Goal: Find specific page/section: Find specific page/section

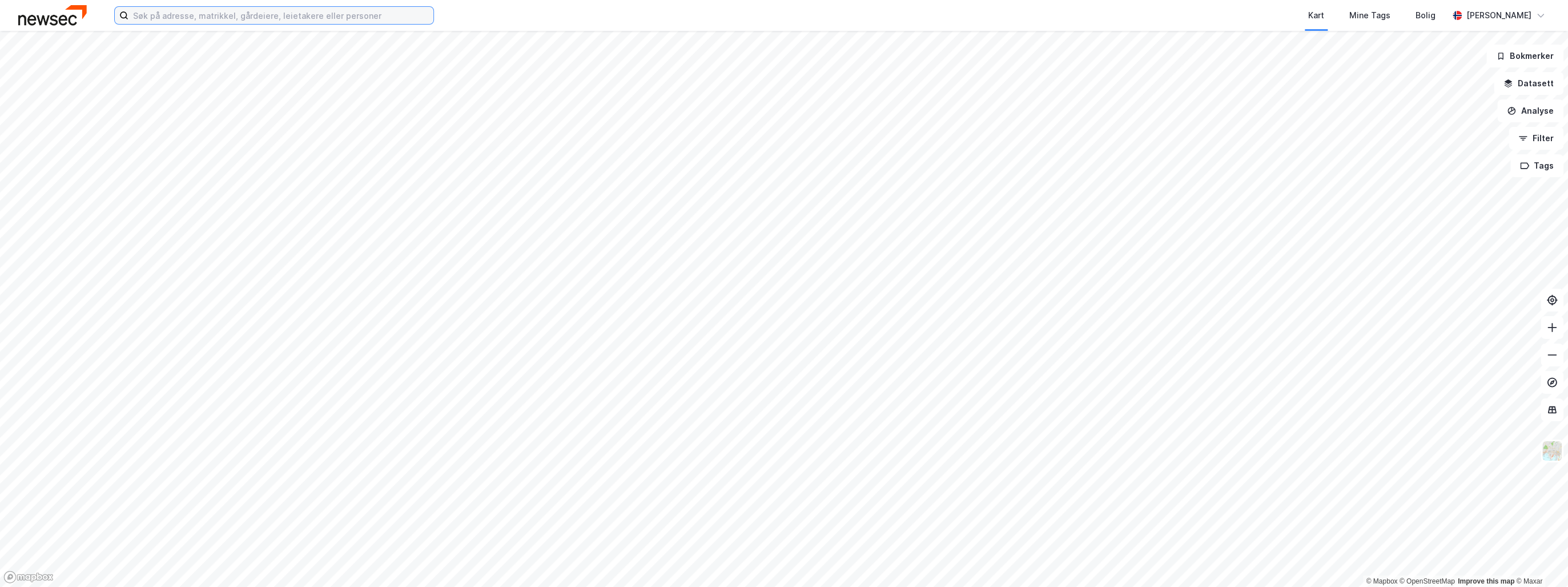
click at [227, 14] on input at bounding box center [280, 15] width 305 height 17
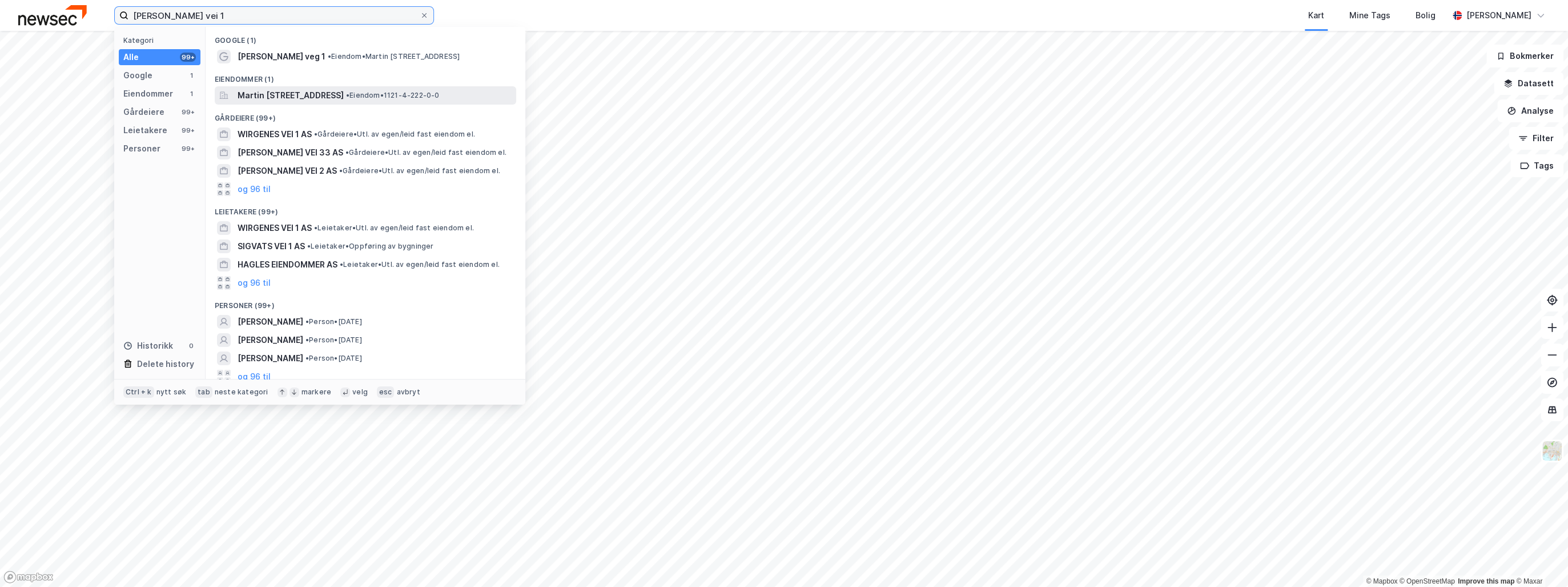
type input "martin vagles vei 1"
click at [328, 96] on span "Martin [STREET_ADDRESS]" at bounding box center [291, 95] width 106 height 14
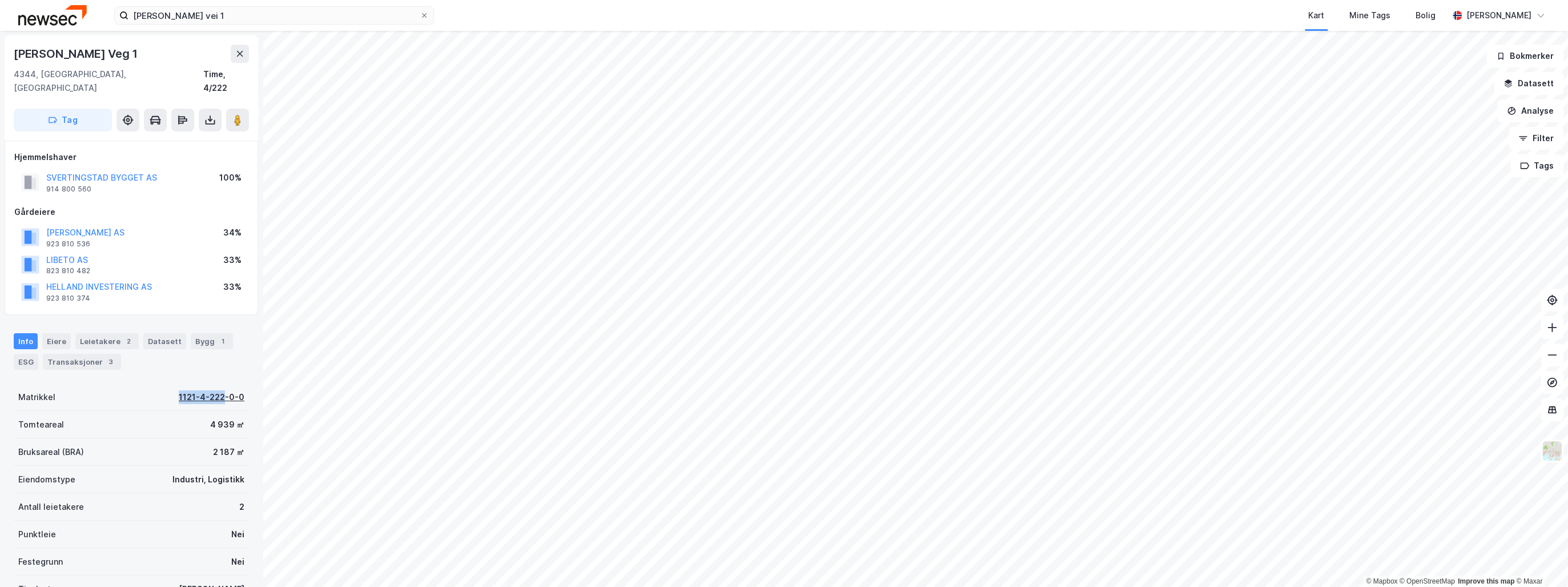
drag, startPoint x: 182, startPoint y: 384, endPoint x: 219, endPoint y: 385, distance: 37.0
click at [219, 385] on div "Matrikkel 1121-4-222-0-0" at bounding box center [132, 397] width 235 height 27
copy div "1121-4-222"
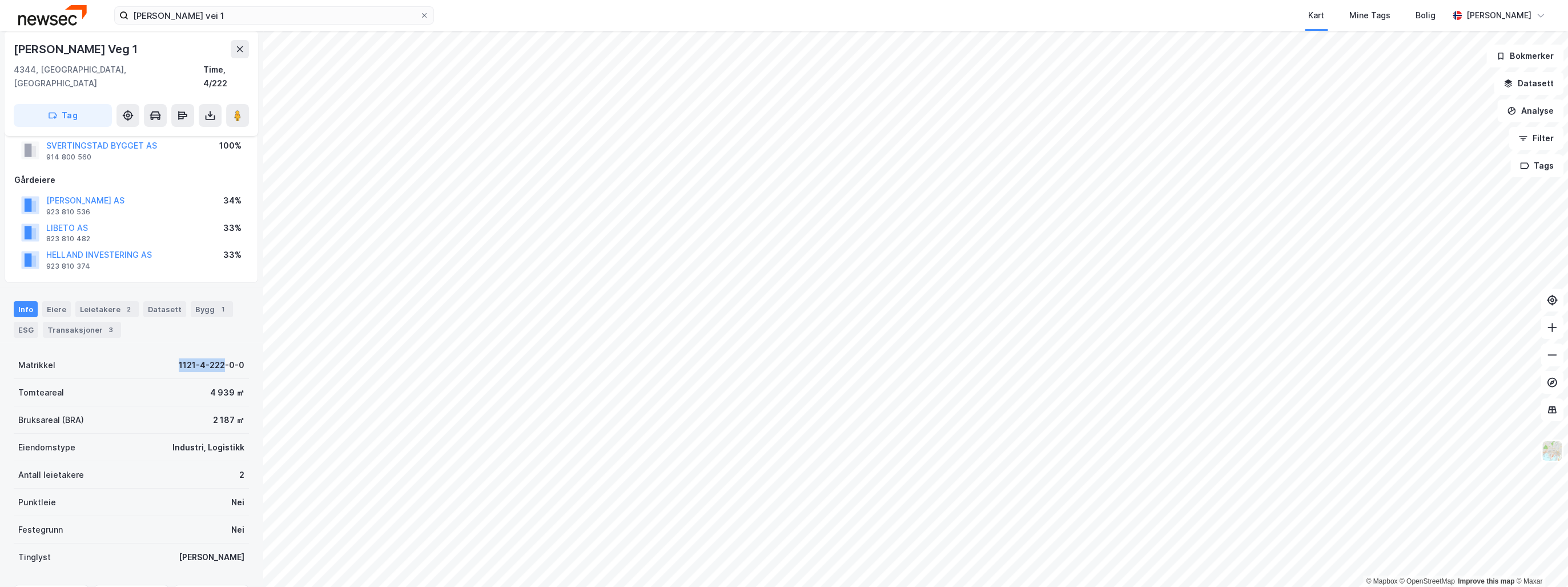
scroll to position [46, 0]
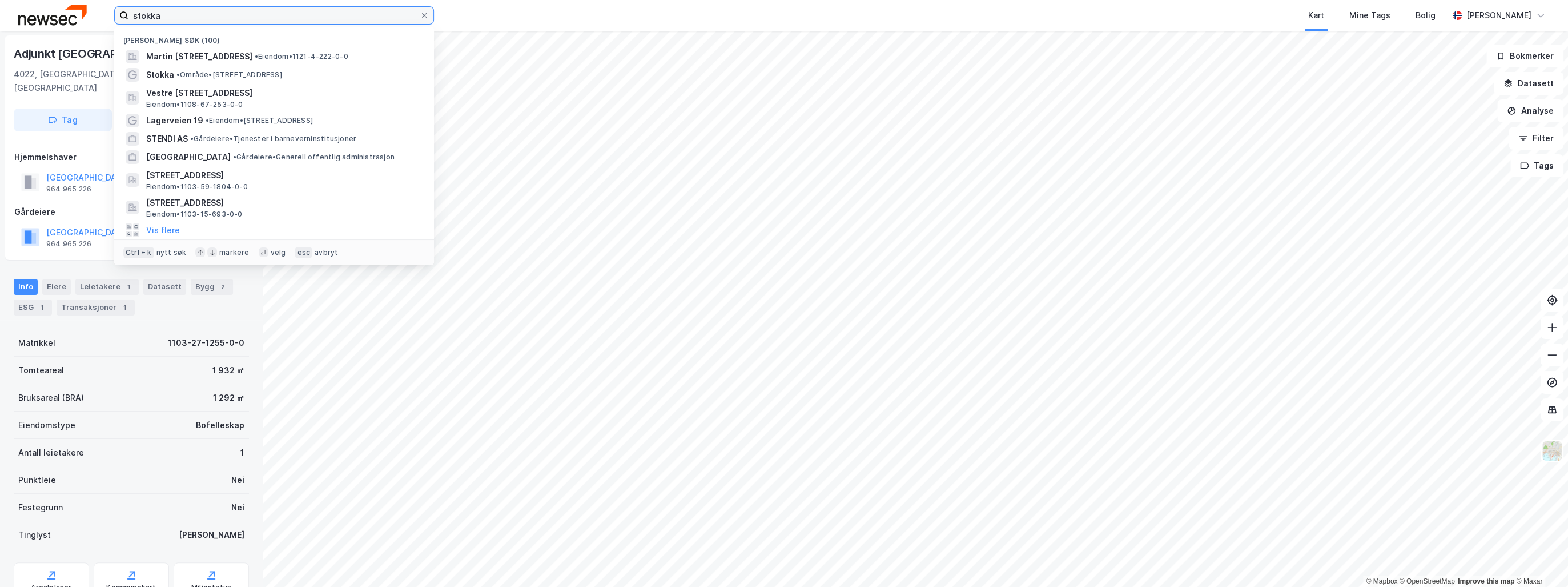
click at [229, 19] on input "stokka" at bounding box center [274, 15] width 291 height 17
type input "lars hertervigs gate 3"
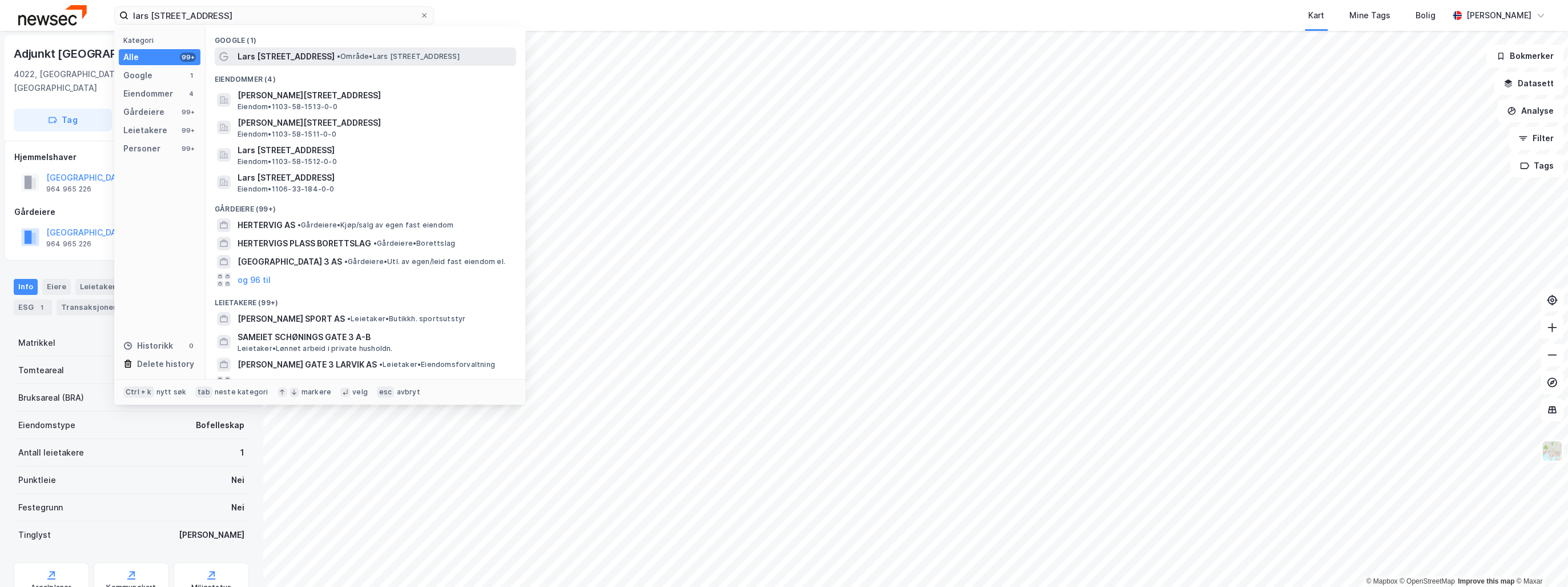
click at [290, 58] on span "Lars [STREET_ADDRESS]" at bounding box center [286, 57] width 97 height 14
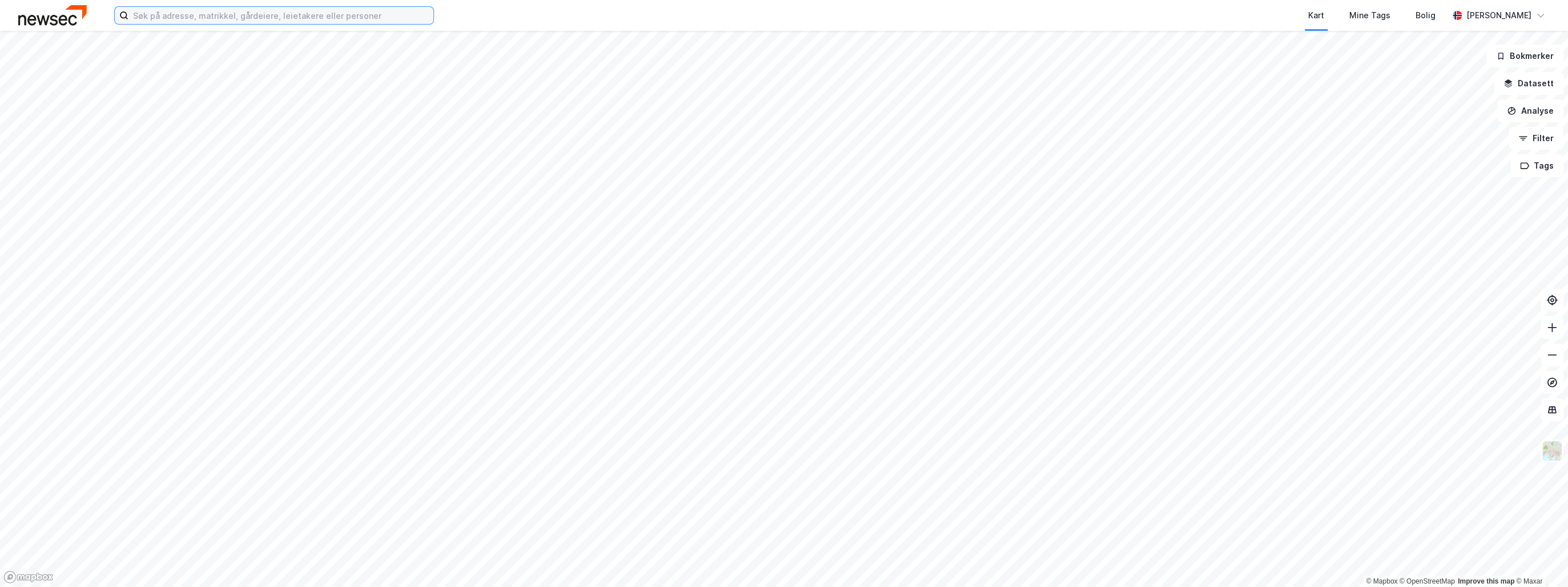
click at [254, 17] on input at bounding box center [280, 15] width 305 height 17
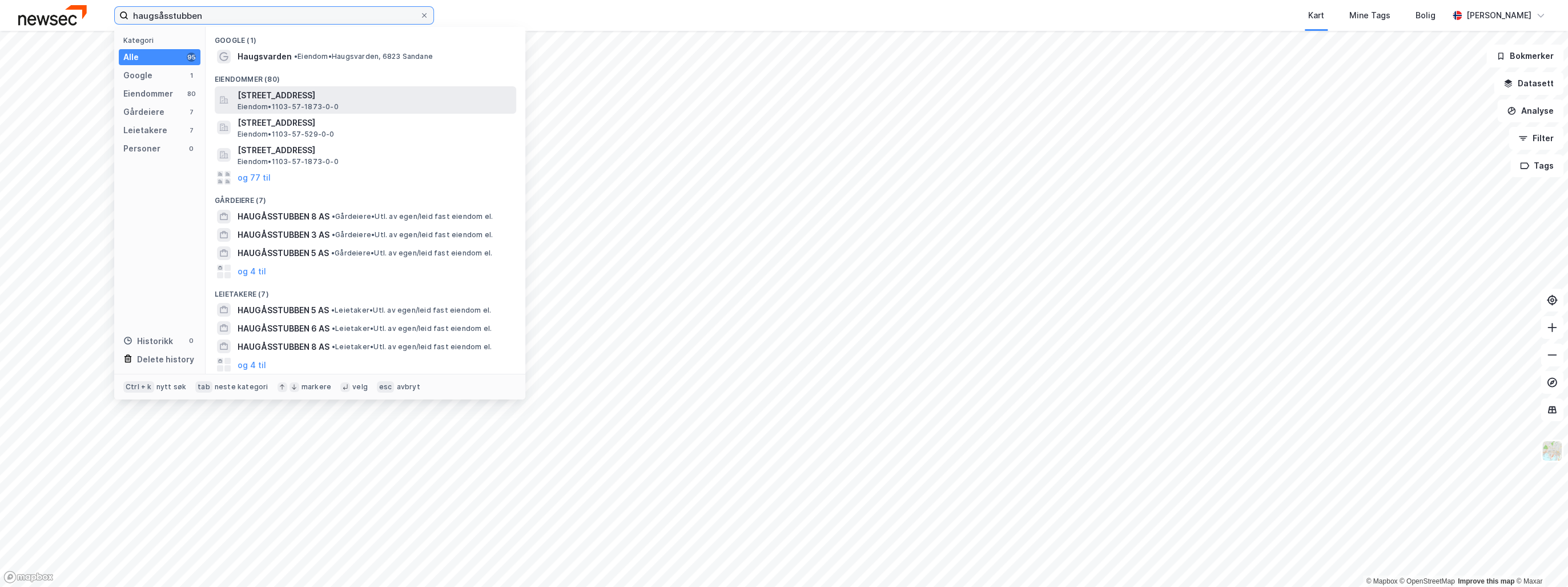
type input "haugsåsstubben"
click at [294, 98] on span "[STREET_ADDRESS]" at bounding box center [375, 95] width 274 height 14
